Goal: Task Accomplishment & Management: Manage account settings

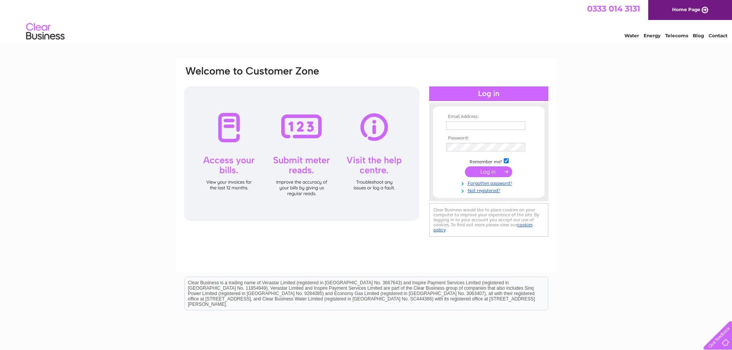
type input "owen.sherborne@usdaw.org.uk"
click at [491, 172] on input "submit" at bounding box center [488, 171] width 47 height 11
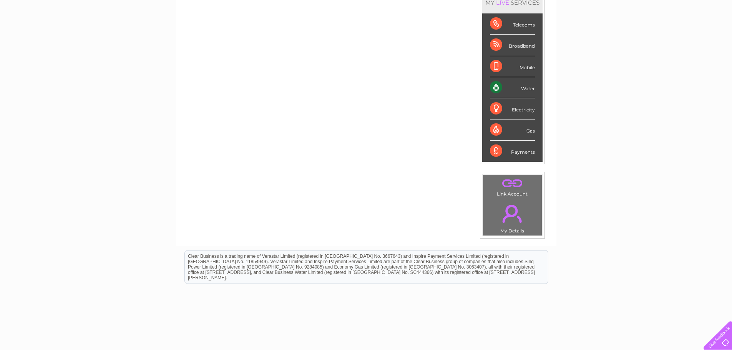
scroll to position [115, 0]
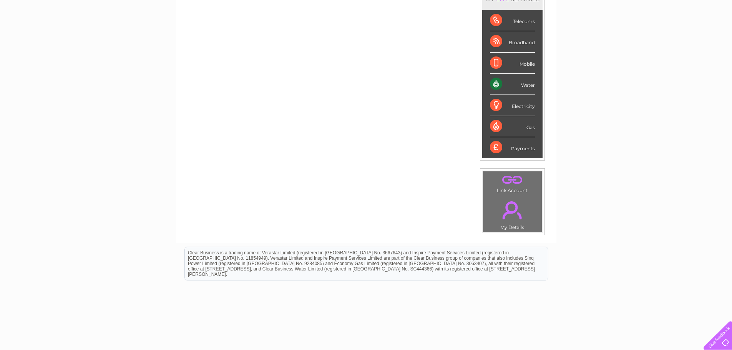
click at [510, 219] on link "." at bounding box center [512, 210] width 55 height 27
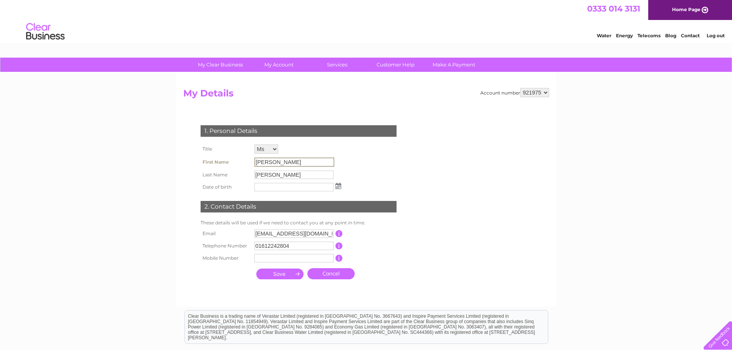
drag, startPoint x: 276, startPoint y: 160, endPoint x: 213, endPoint y: 161, distance: 62.6
click at [213, 161] on tr "First Name Robyn" at bounding box center [271, 162] width 144 height 13
click at [274, 275] on input "submit" at bounding box center [279, 273] width 47 height 11
click at [341, 275] on link "Cancel" at bounding box center [330, 273] width 47 height 11
click at [323, 272] on link "Cancel" at bounding box center [330, 273] width 47 height 11
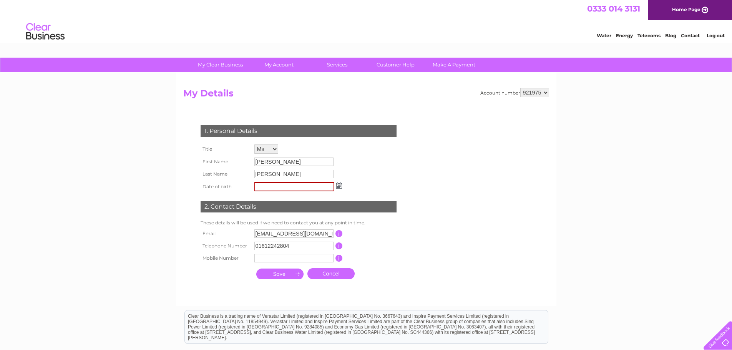
click at [323, 272] on link "Cancel" at bounding box center [330, 273] width 47 height 11
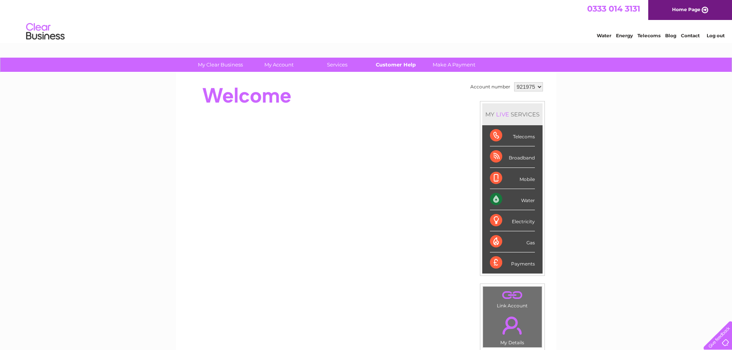
click at [396, 66] on link "Customer Help" at bounding box center [395, 65] width 63 height 14
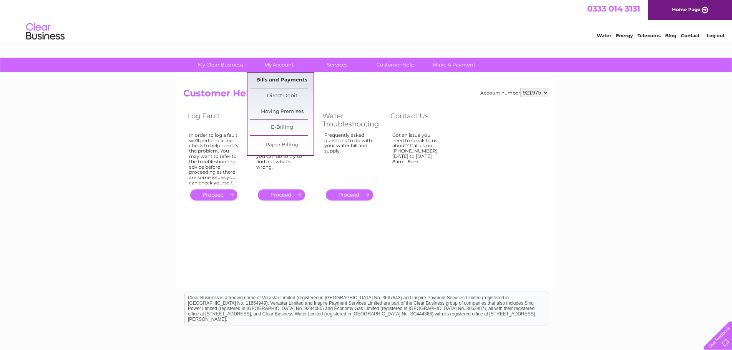
click at [286, 80] on link "Bills and Payments" at bounding box center [281, 80] width 63 height 15
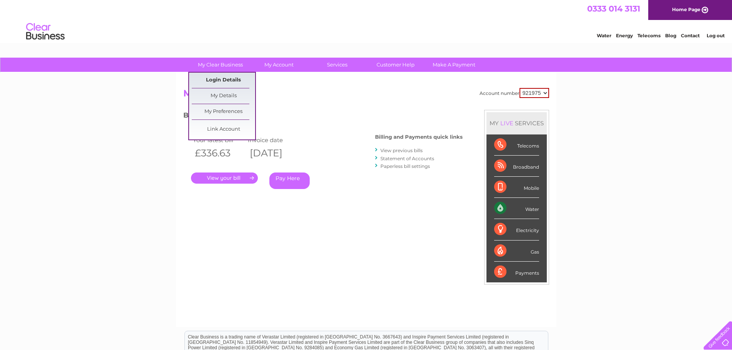
click at [233, 75] on link "Login Details" at bounding box center [223, 80] width 63 height 15
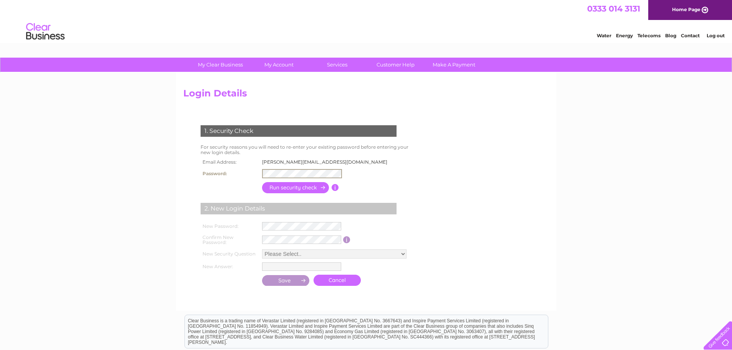
click at [297, 187] on input "button" at bounding box center [296, 187] width 68 height 11
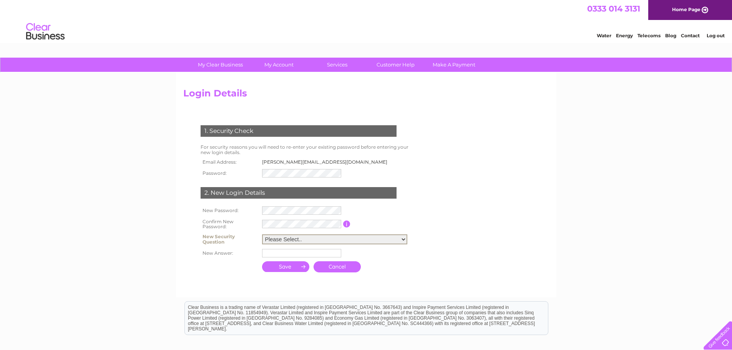
click at [402, 237] on select "Please Select.. In what town or city was your first job? In what town or city d…" at bounding box center [334, 239] width 145 height 10
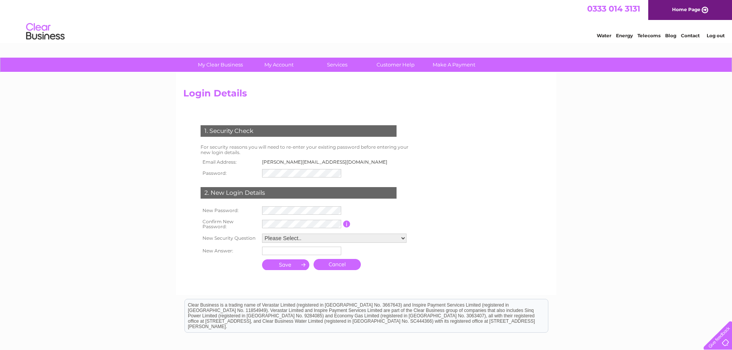
click at [336, 267] on link "Cancel" at bounding box center [336, 264] width 47 height 11
click at [338, 263] on link "Cancel" at bounding box center [336, 264] width 47 height 11
